Goal: Task Accomplishment & Management: Manage account settings

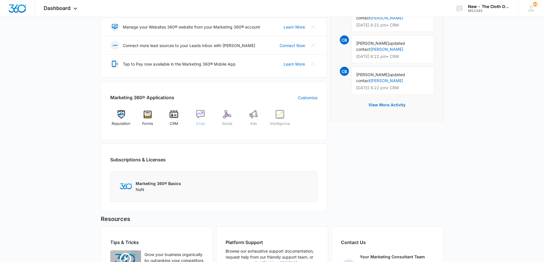
scroll to position [143, 0]
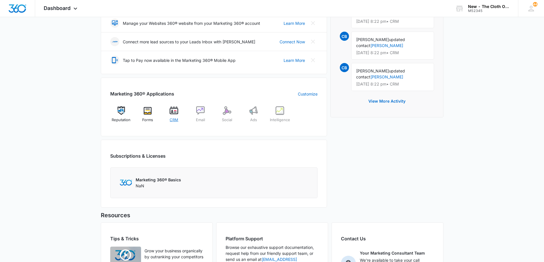
click at [174, 118] on span "CRM" at bounding box center [174, 120] width 9 height 6
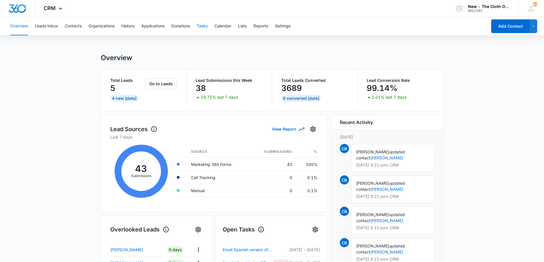
click at [203, 26] on button "Tasks" at bounding box center [202, 26] width 11 height 18
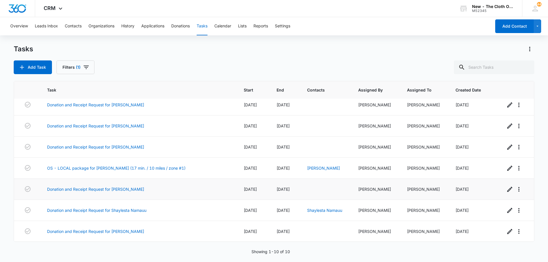
scroll to position [68, 0]
click at [104, 127] on link "OS - LOCAL package for [PERSON_NAME] (17 min. / 10 miles / zone #1)" at bounding box center [116, 126] width 138 height 6
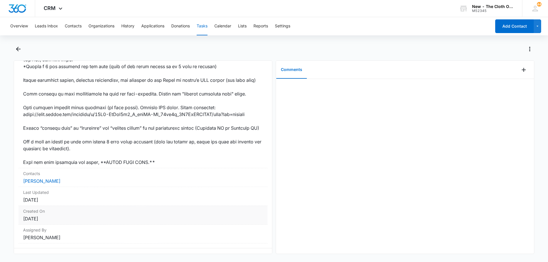
scroll to position [366, 0]
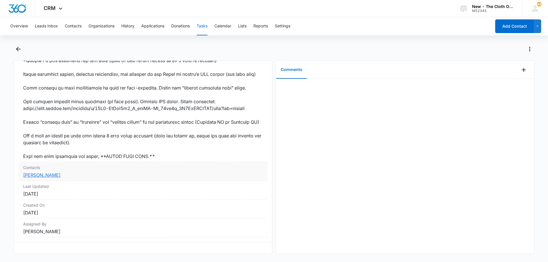
click at [51, 172] on link "[PERSON_NAME]" at bounding box center [41, 175] width 37 height 6
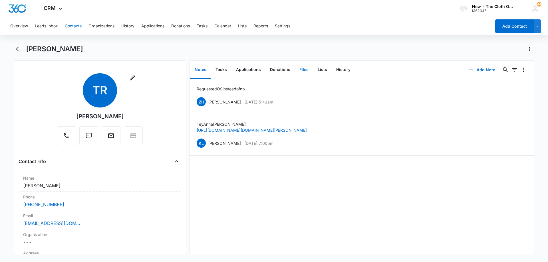
click at [303, 70] on button "Files" at bounding box center [304, 70] width 18 height 18
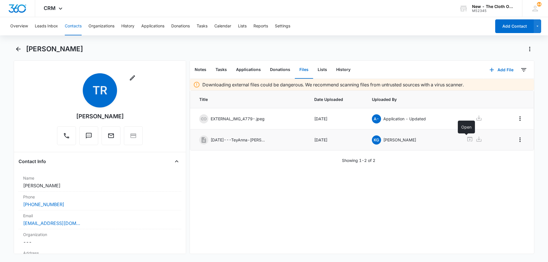
click at [467, 139] on icon at bounding box center [470, 139] width 7 height 7
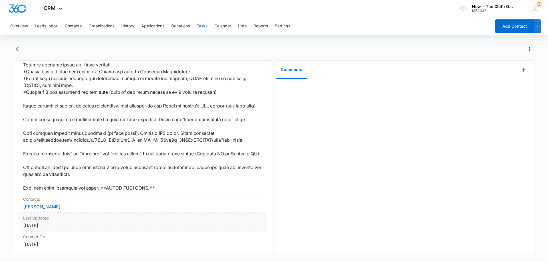
scroll to position [366, 0]
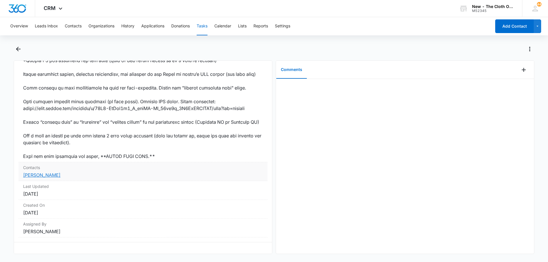
click at [44, 172] on link "[PERSON_NAME]" at bounding box center [41, 175] width 37 height 6
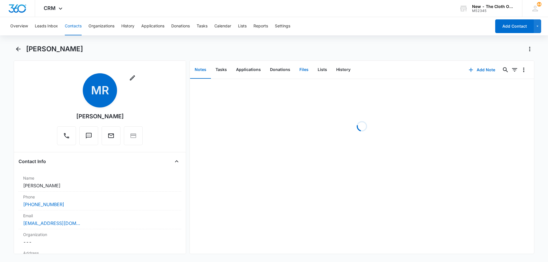
click at [299, 71] on button "Files" at bounding box center [304, 70] width 18 height 18
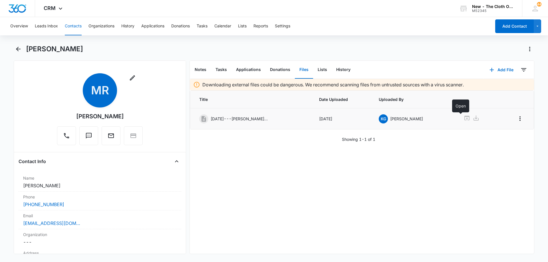
click at [464, 118] on icon at bounding box center [467, 118] width 7 height 7
